Goal: Find contact information: Find contact information

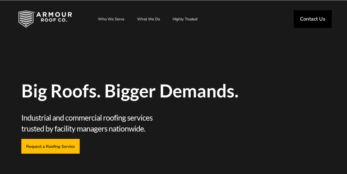
scroll to position [4, 0]
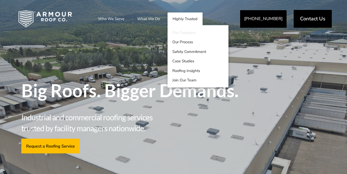
click at [186, 33] on link "Our Company" at bounding box center [198, 33] width 61 height 10
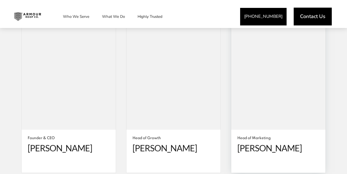
scroll to position [986, 0]
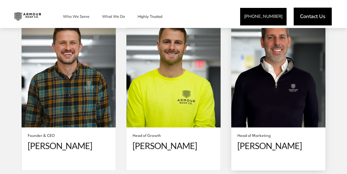
click at [259, 100] on span at bounding box center [278, 70] width 94 height 113
click at [257, 133] on h3 "Head of Marketing Ben Powell" at bounding box center [279, 141] width 82 height 17
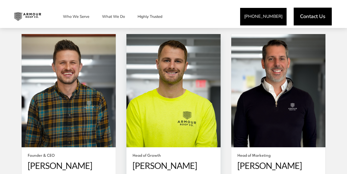
scroll to position [967, 0]
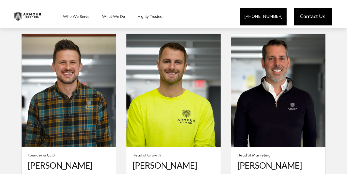
click at [35, 15] on img at bounding box center [27, 16] width 35 height 13
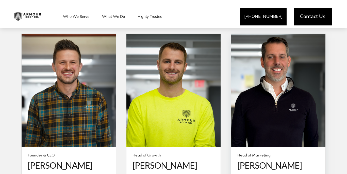
scroll to position [981, 0]
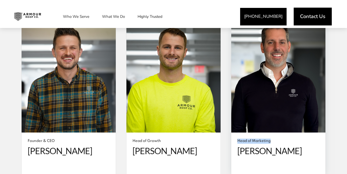
drag, startPoint x: 272, startPoint y: 132, endPoint x: 237, endPoint y: 132, distance: 34.6
click at [237, 132] on div "Head of Marketing Ben Powell" at bounding box center [278, 153] width 94 height 43
copy span "Head of Marketing"
